Goal: Information Seeking & Learning: Understand process/instructions

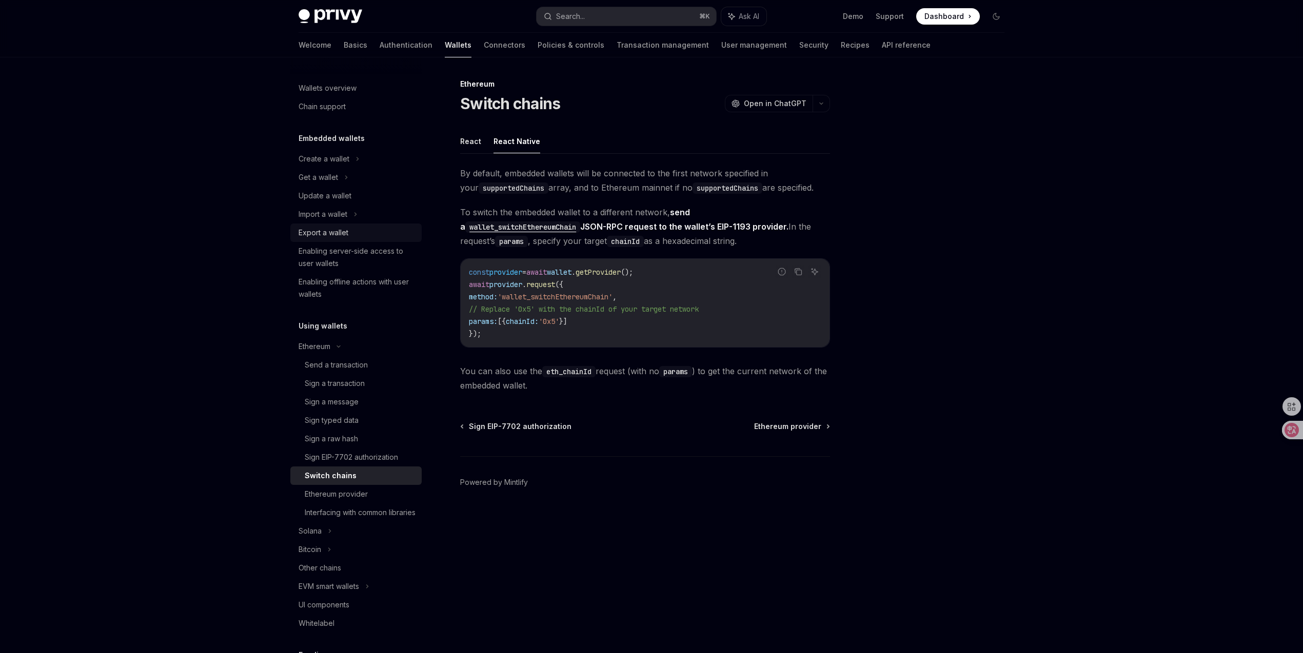
click at [337, 228] on div "Export a wallet" at bounding box center [323, 233] width 50 height 12
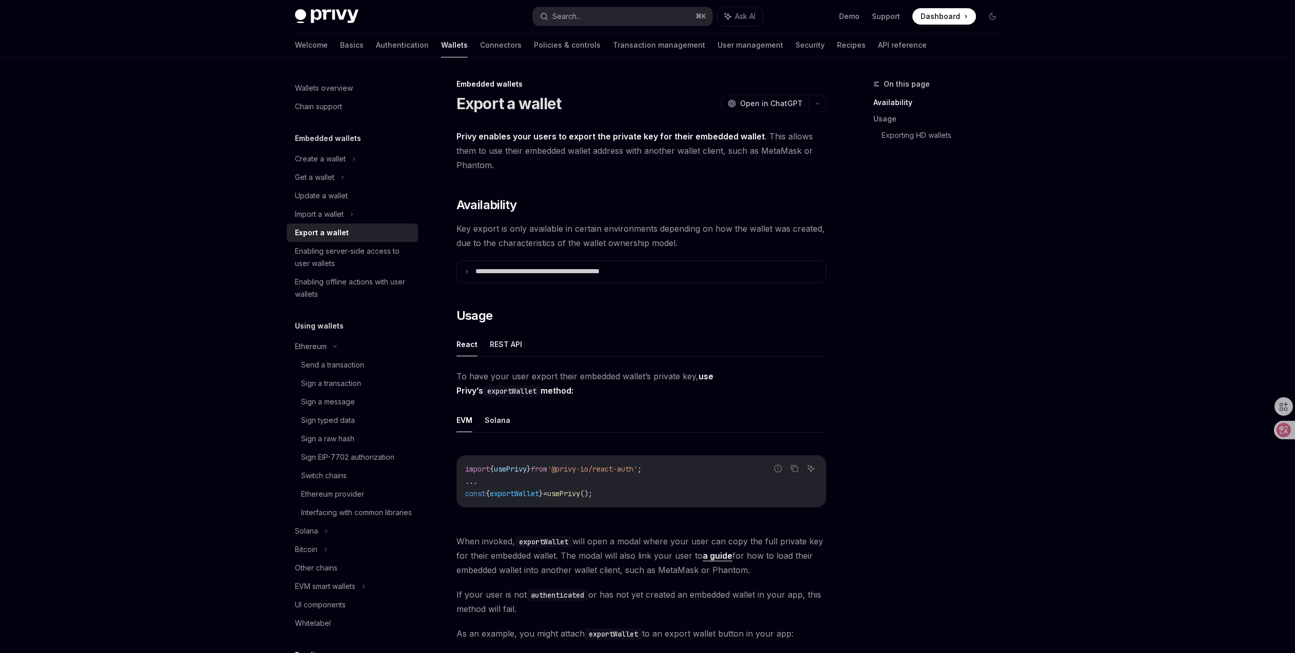
scroll to position [19, 0]
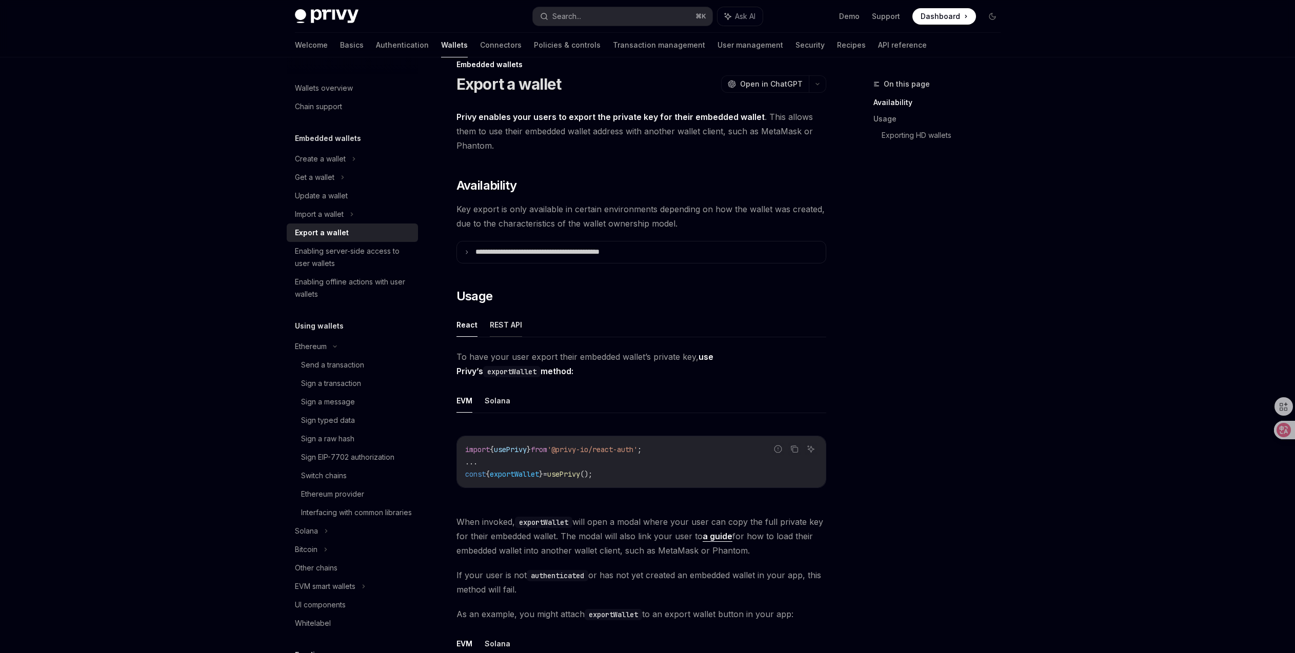
click at [516, 333] on button "REST API" at bounding box center [506, 325] width 32 height 24
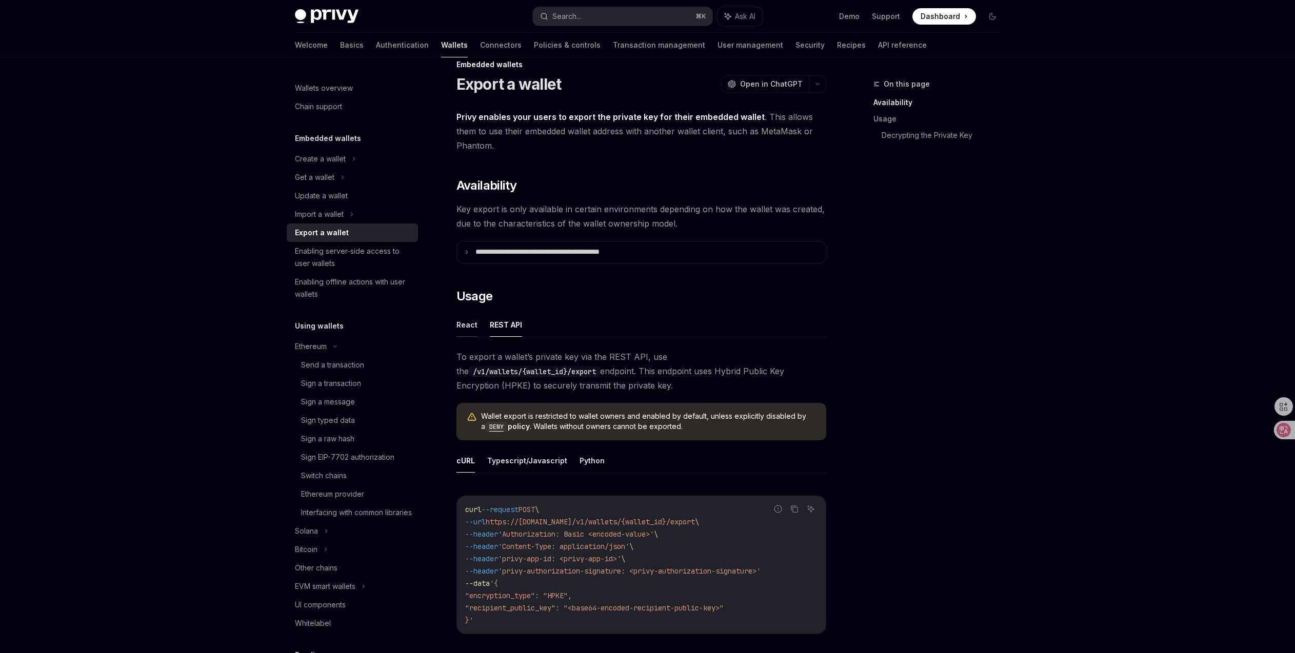
click at [467, 328] on button "React" at bounding box center [466, 325] width 21 height 24
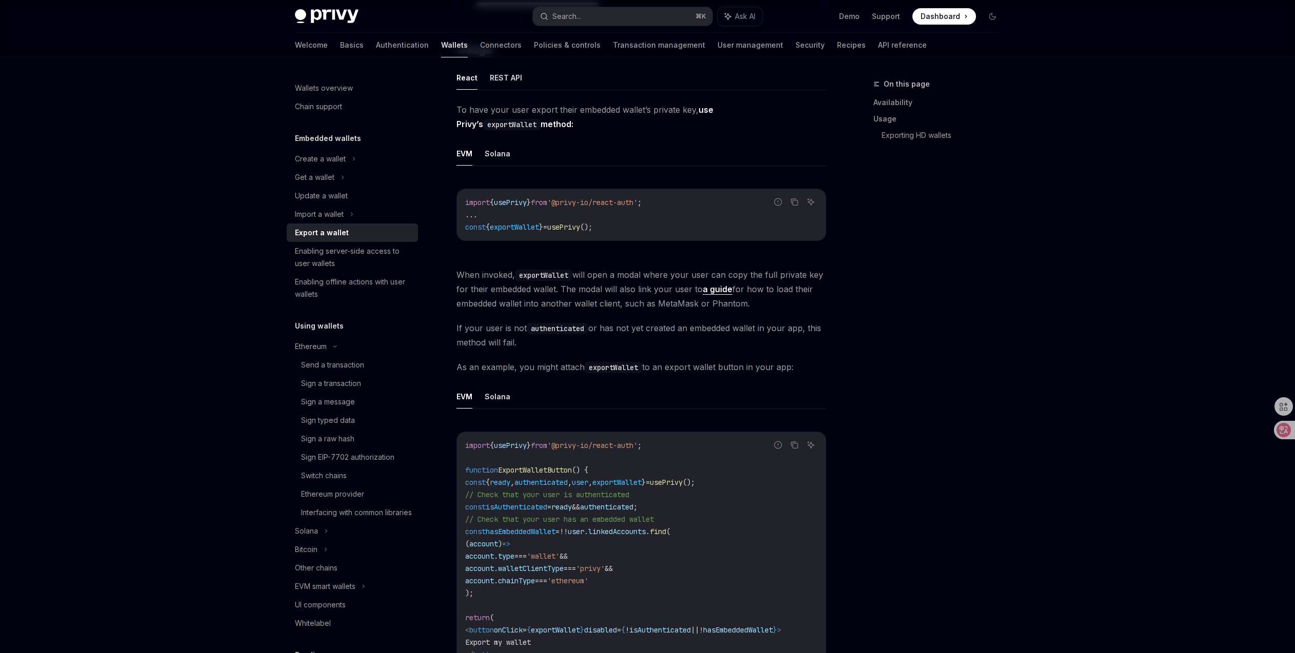
scroll to position [318, 0]
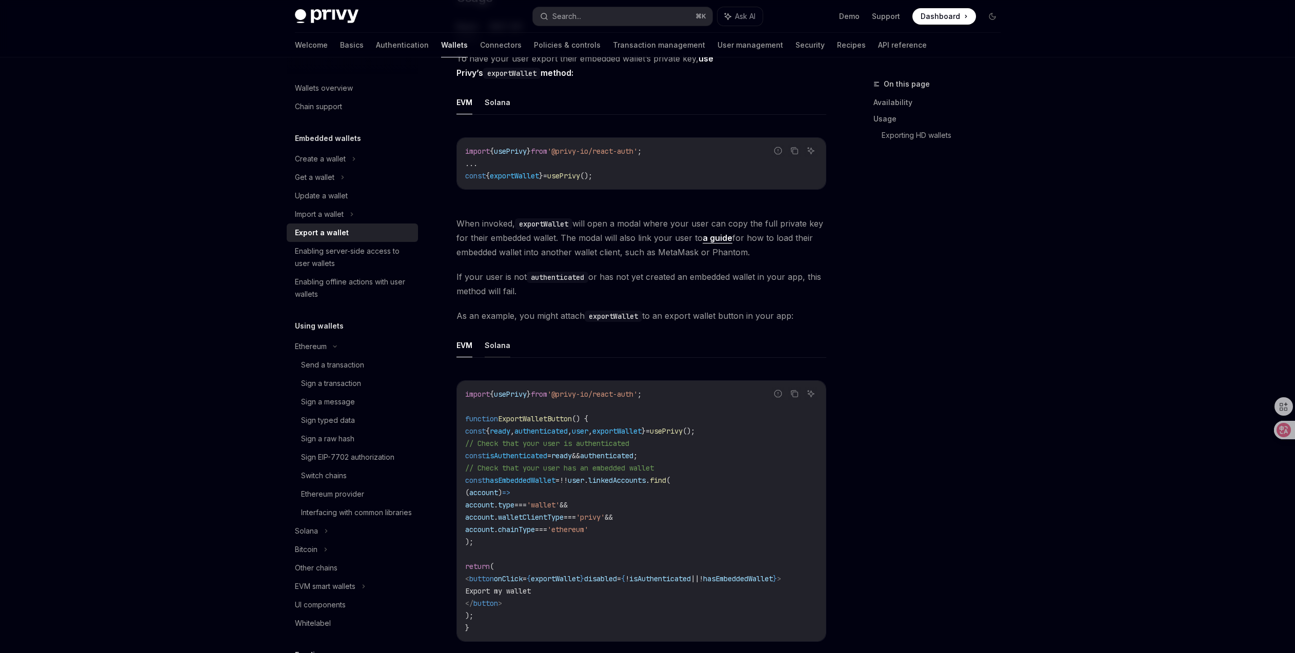
click at [505, 349] on button "Solana" at bounding box center [498, 345] width 26 height 24
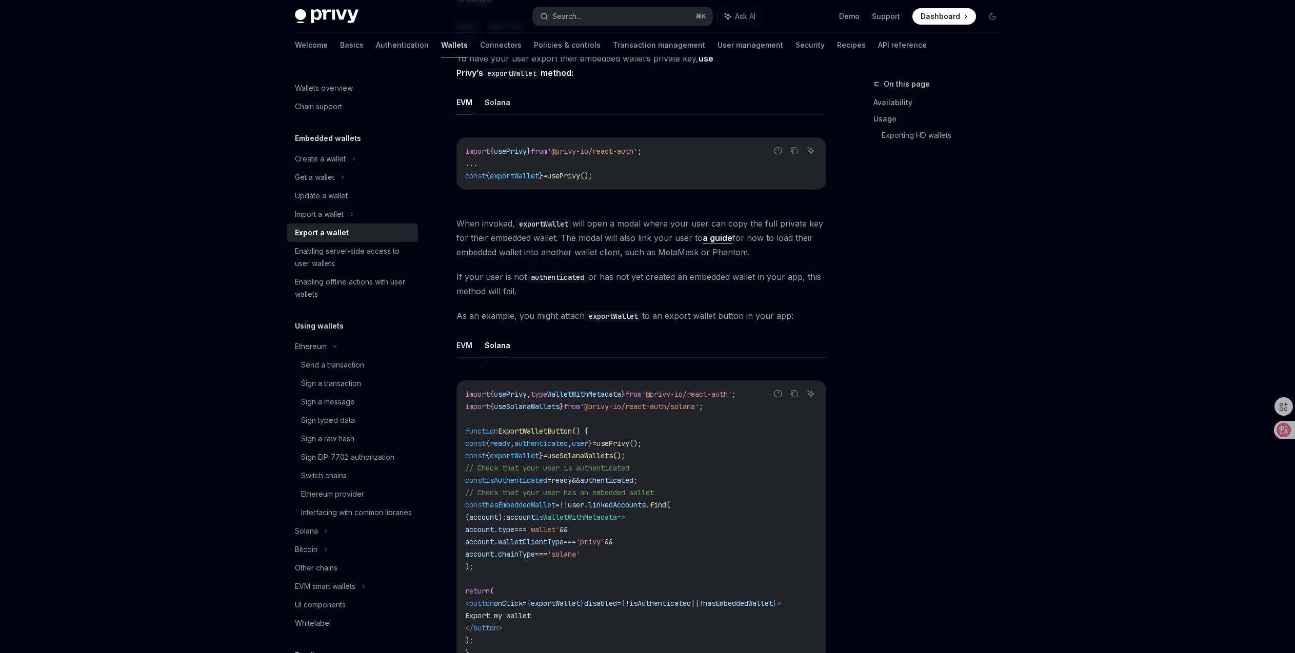
click at [481, 350] on ul "EVM Solana" at bounding box center [641, 345] width 370 height 25
click at [460, 350] on button "EVM" at bounding box center [464, 345] width 16 height 24
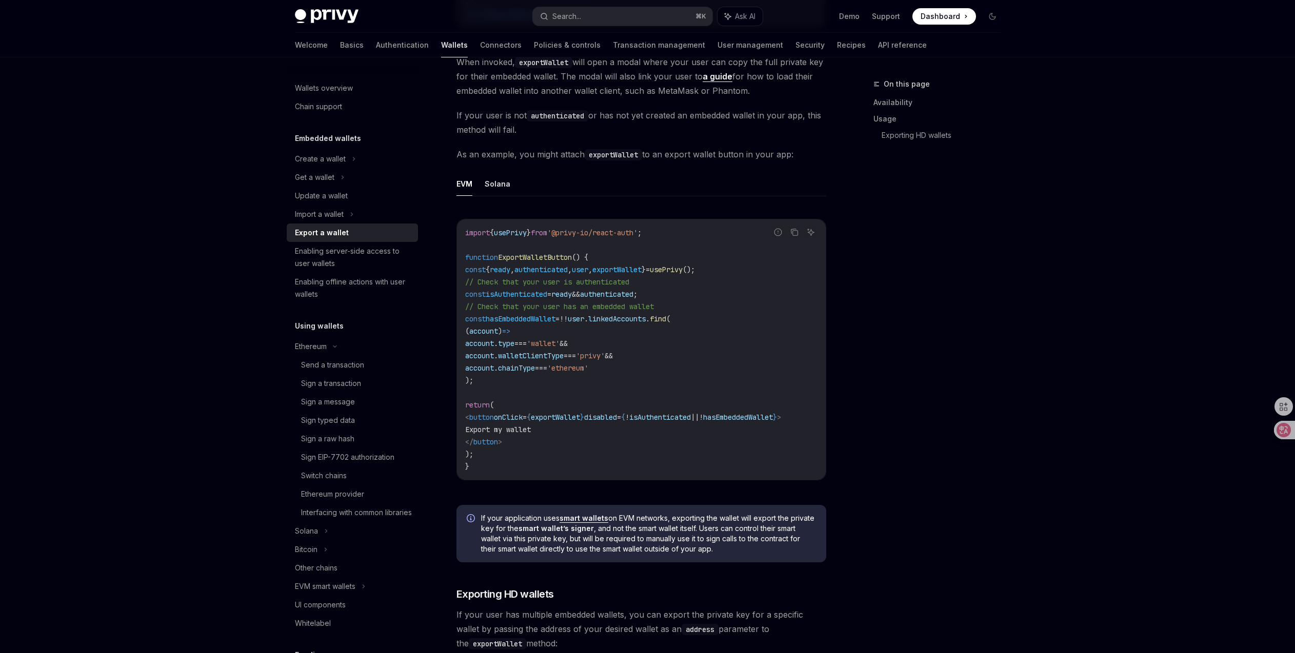
scroll to position [308, 0]
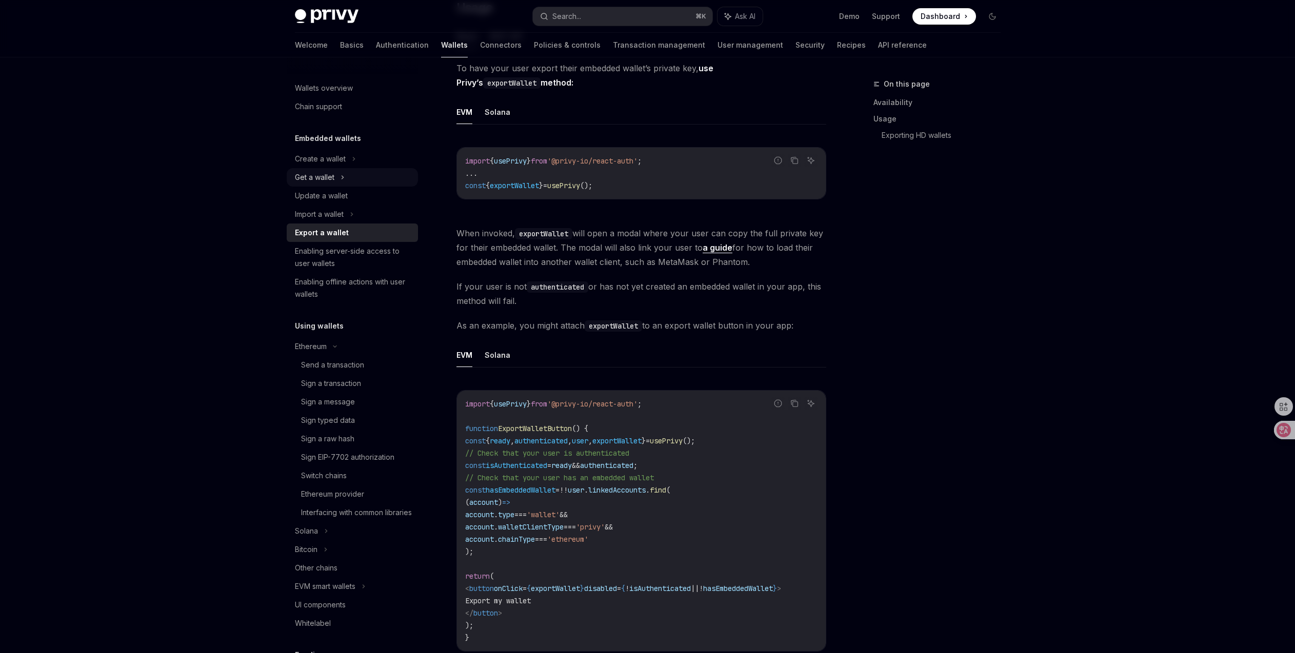
click at [348, 183] on div "Get a wallet" at bounding box center [352, 177] width 131 height 18
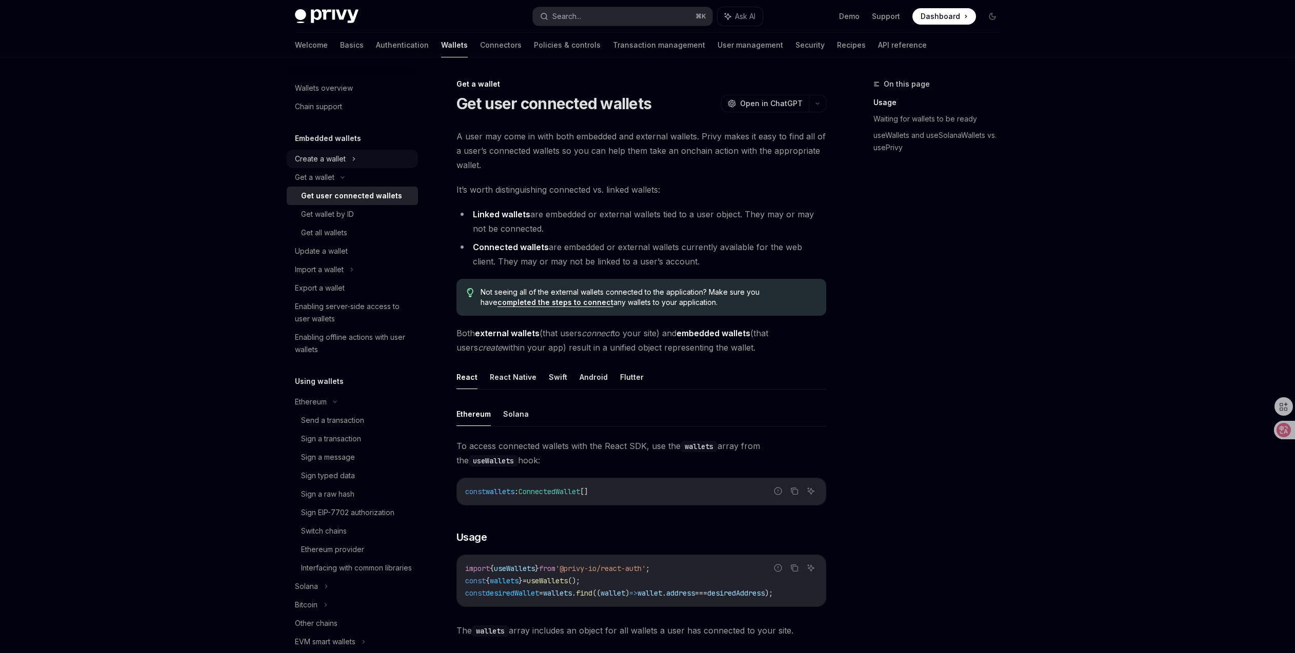
click at [350, 163] on div "Create a wallet" at bounding box center [352, 159] width 131 height 18
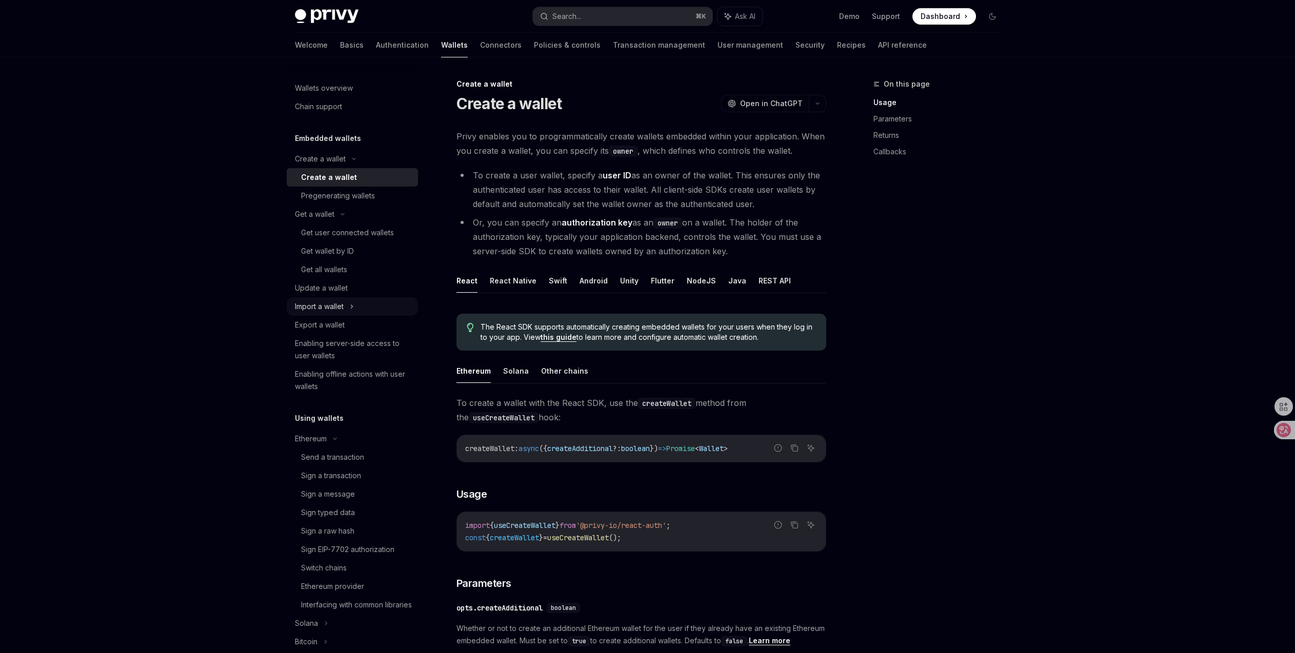
click at [356, 300] on div "Import a wallet" at bounding box center [352, 306] width 131 height 18
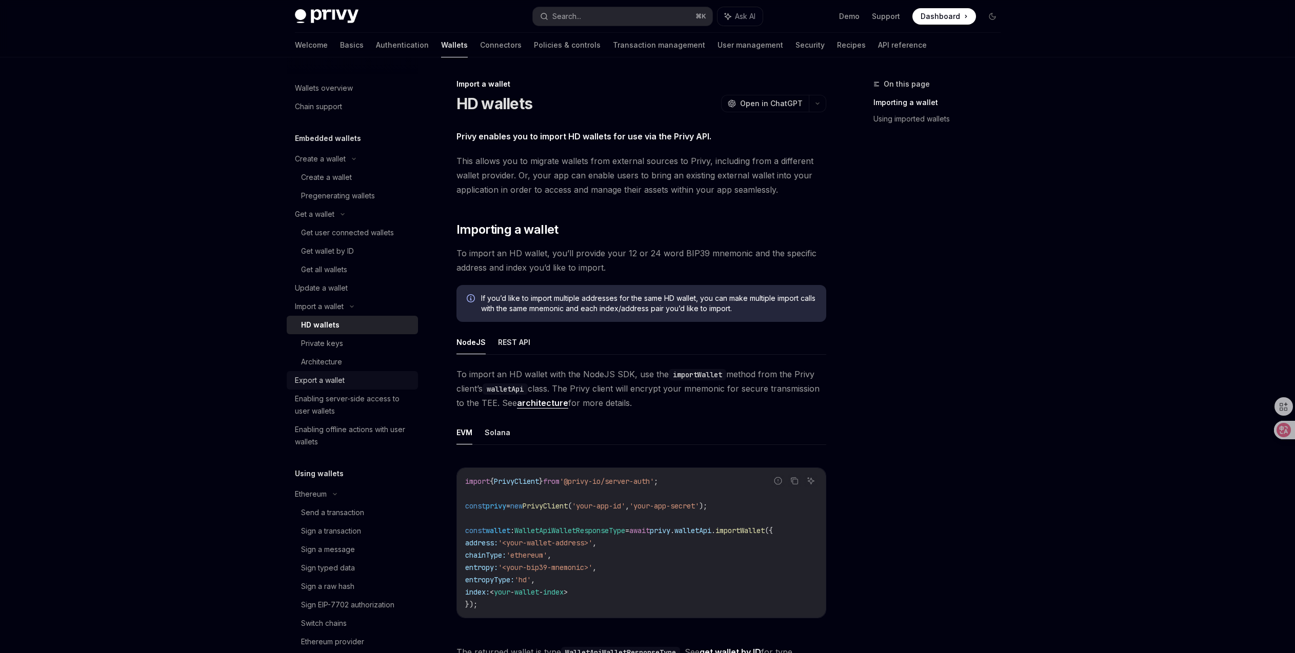
click at [345, 382] on div "Export a wallet" at bounding box center [353, 380] width 117 height 12
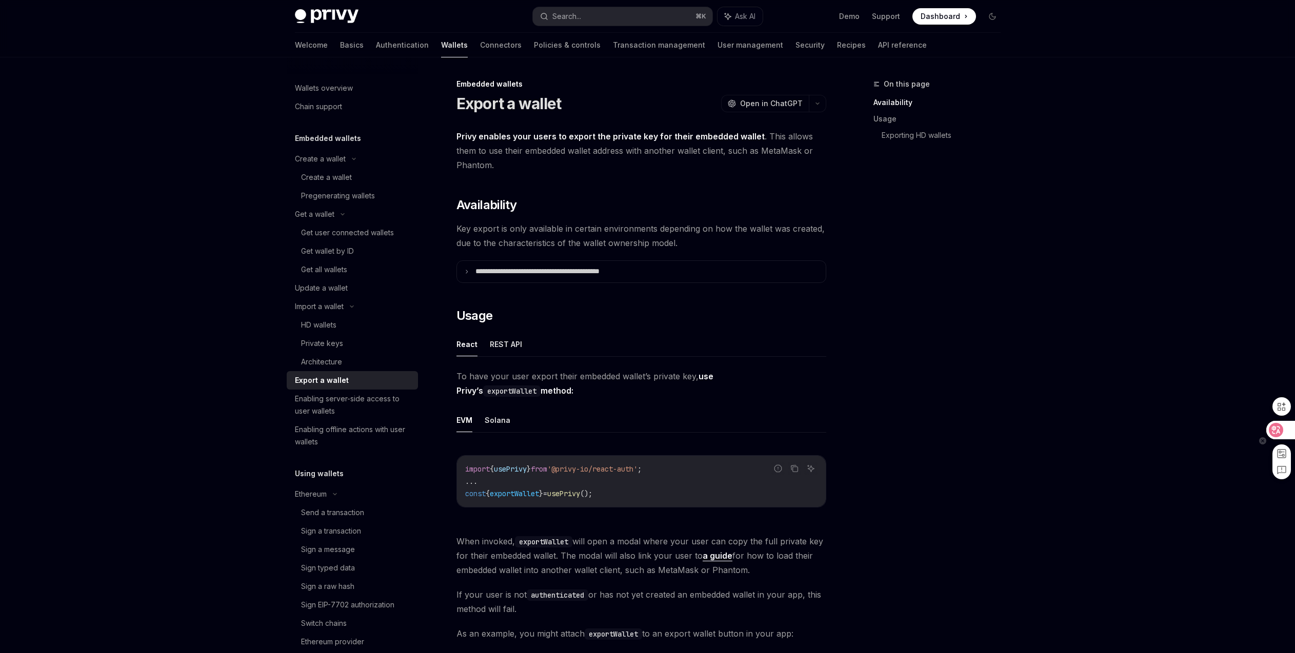
click at [1266, 433] on div at bounding box center [1277, 435] width 36 height 87
click at [1275, 433] on icon at bounding box center [1276, 430] width 10 height 10
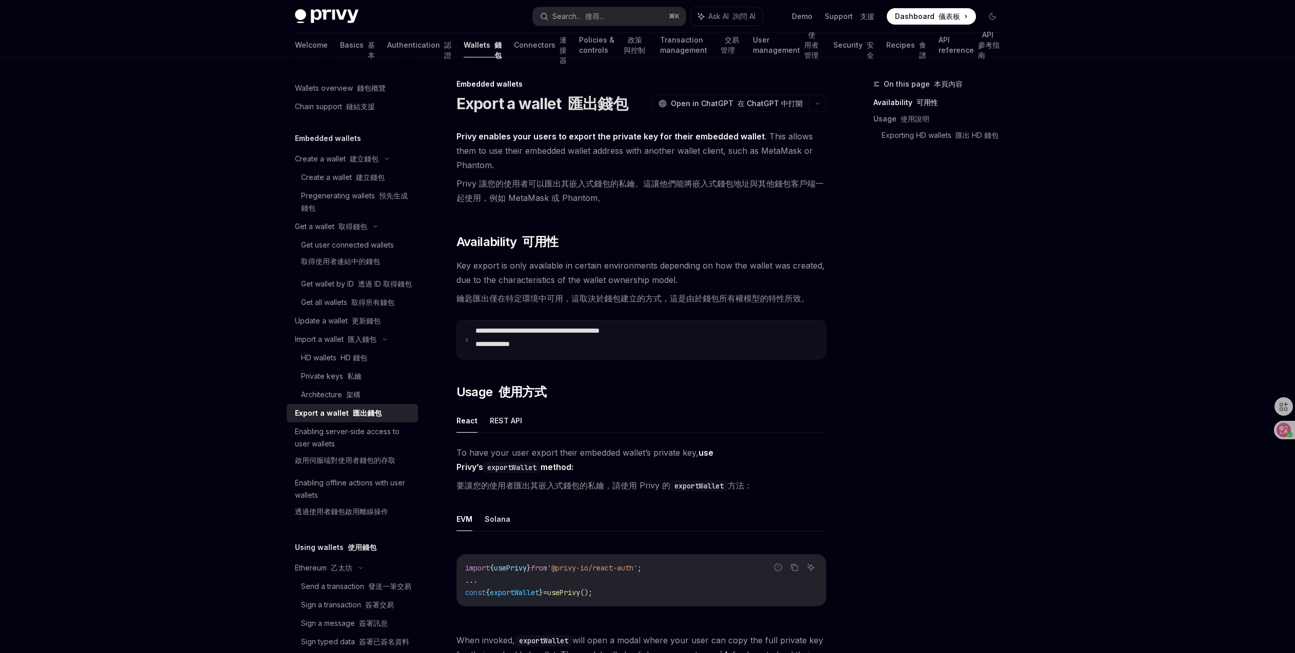
click at [491, 342] on font "**********" at bounding box center [492, 344] width 34 height 7
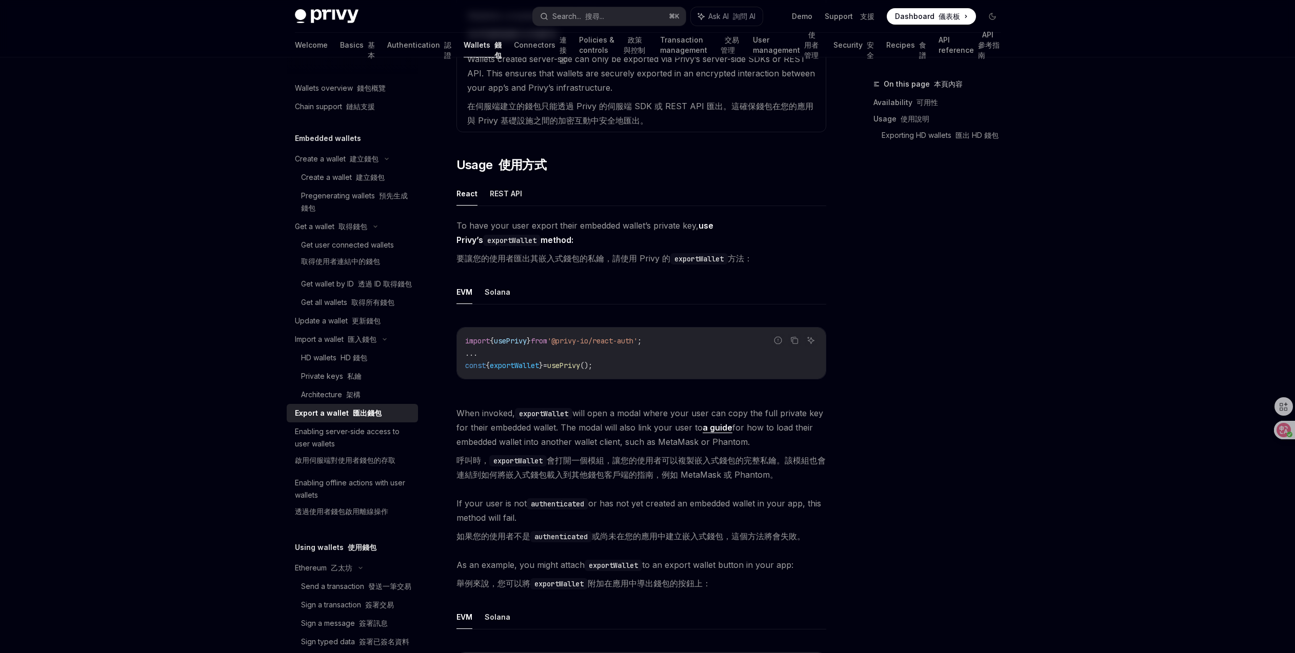
scroll to position [0, 13]
click at [500, 291] on button "Solana" at bounding box center [498, 292] width 26 height 24
click at [470, 289] on button "EVM" at bounding box center [464, 292] width 16 height 24
type textarea "*"
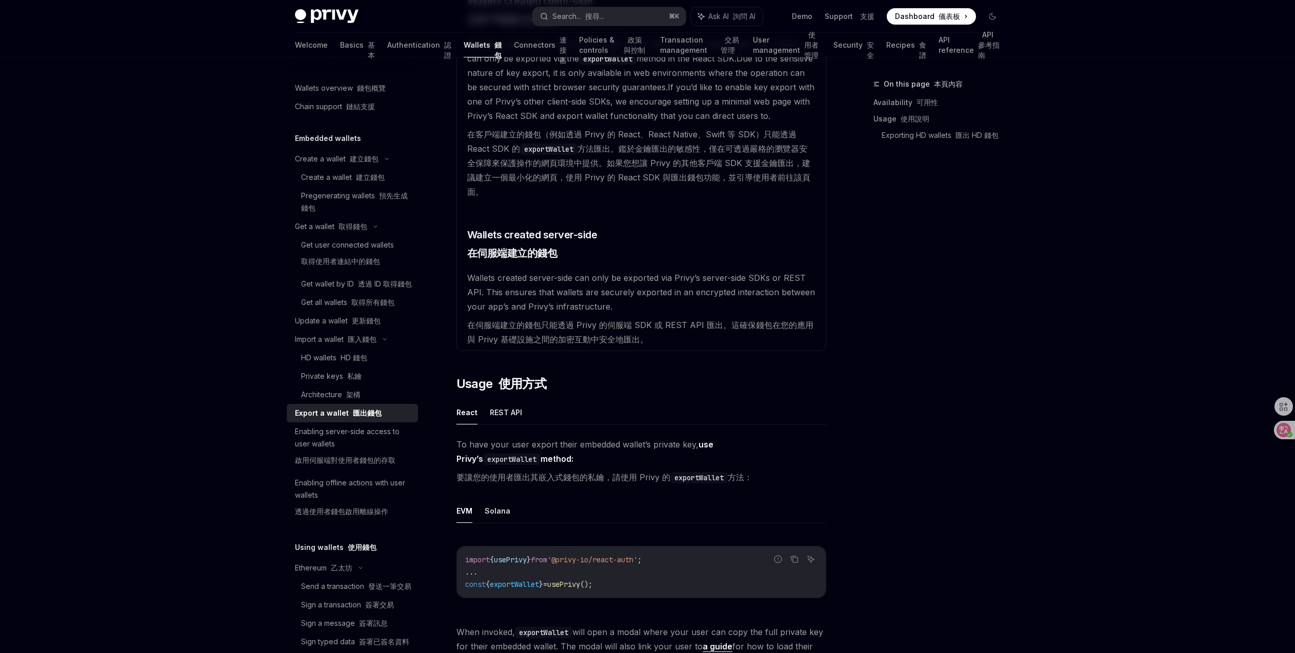
scroll to position [448, 0]
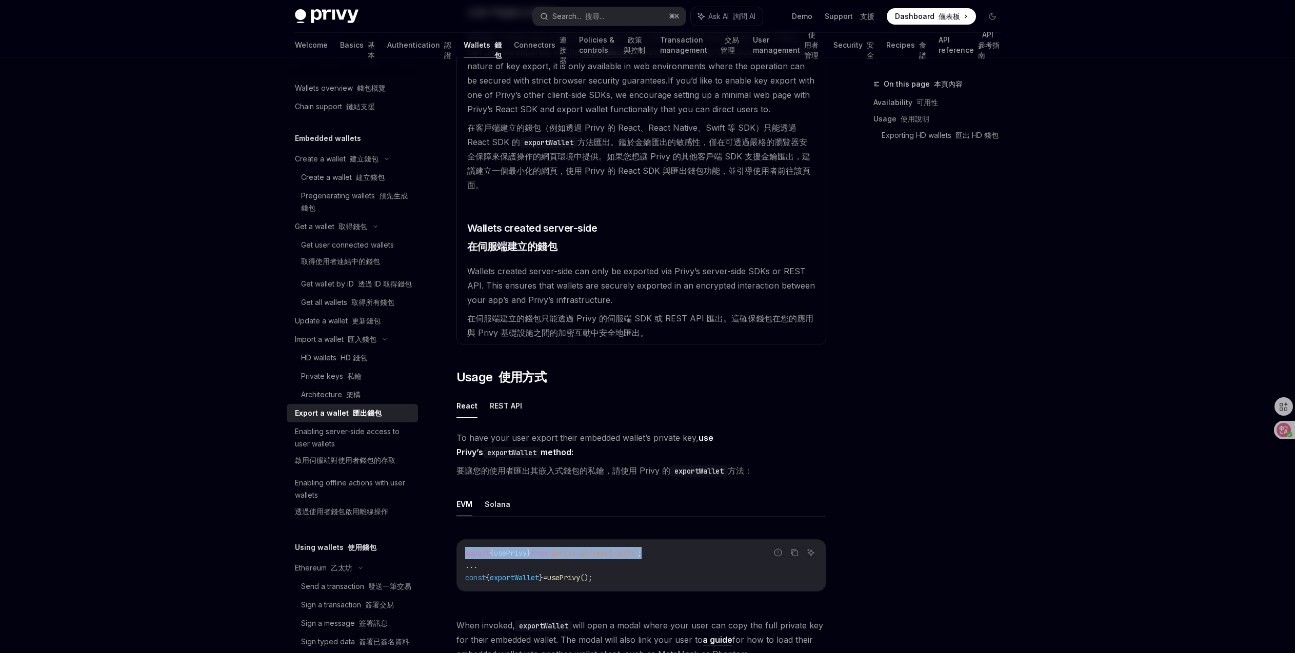
drag, startPoint x: 688, startPoint y: 554, endPoint x: 459, endPoint y: 546, distance: 229.4
click at [459, 546] on div "import { usePrivy } from '@privy-io/react-auth' ; ... const { exportWallet } = …" at bounding box center [641, 565] width 369 height 51
copy span "import { usePrivy } from '@privy-io/react-auth' ;"
click at [921, 460] on div "On this page 本頁內容 Availability 可用性 Usage 使用說明 Exporting HD wallets 匯出 HD 錢包" at bounding box center [931, 365] width 156 height 575
